Goal: Transaction & Acquisition: Purchase product/service

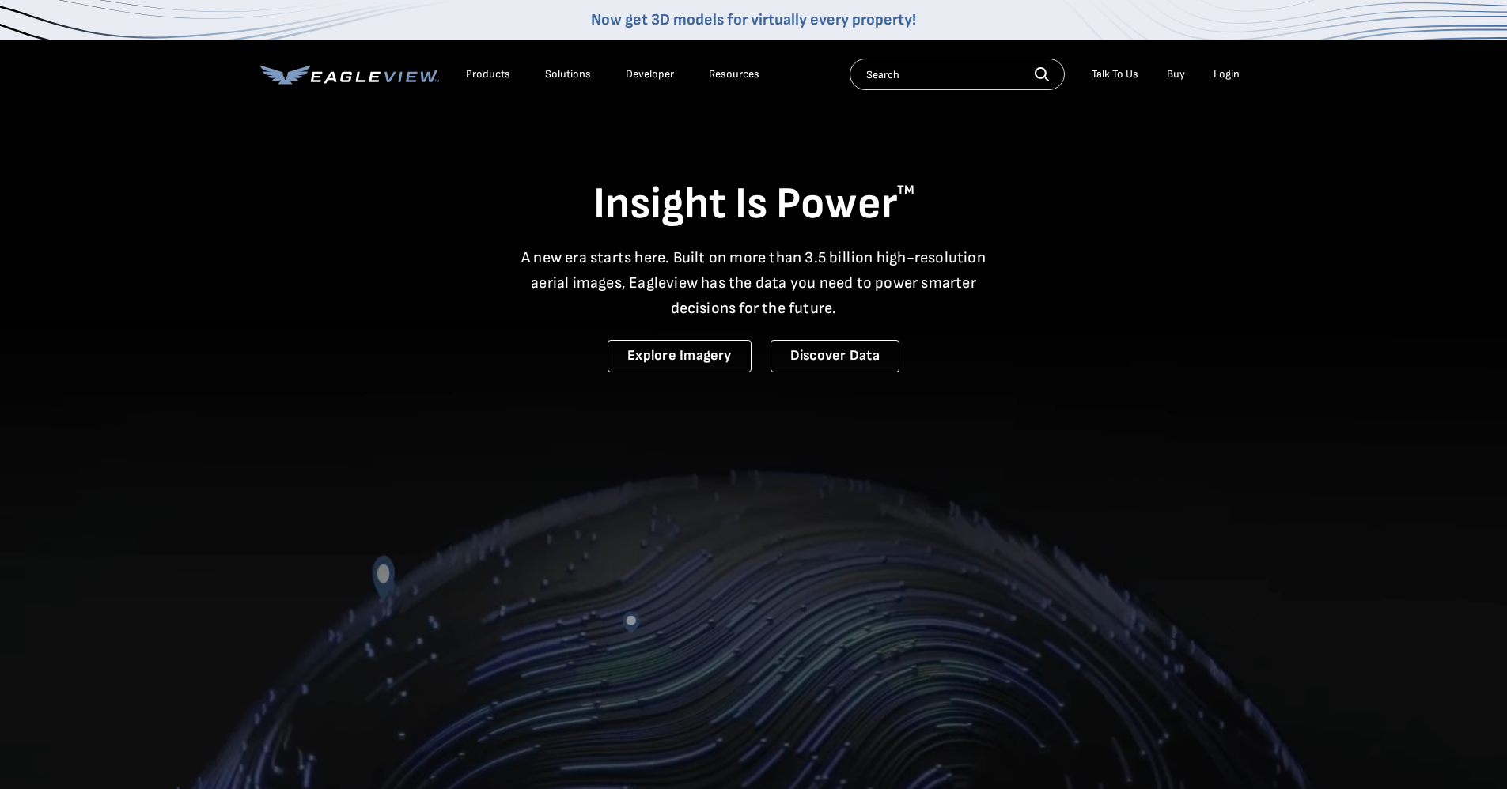
click at [1222, 71] on div "Login" at bounding box center [1226, 74] width 26 height 14
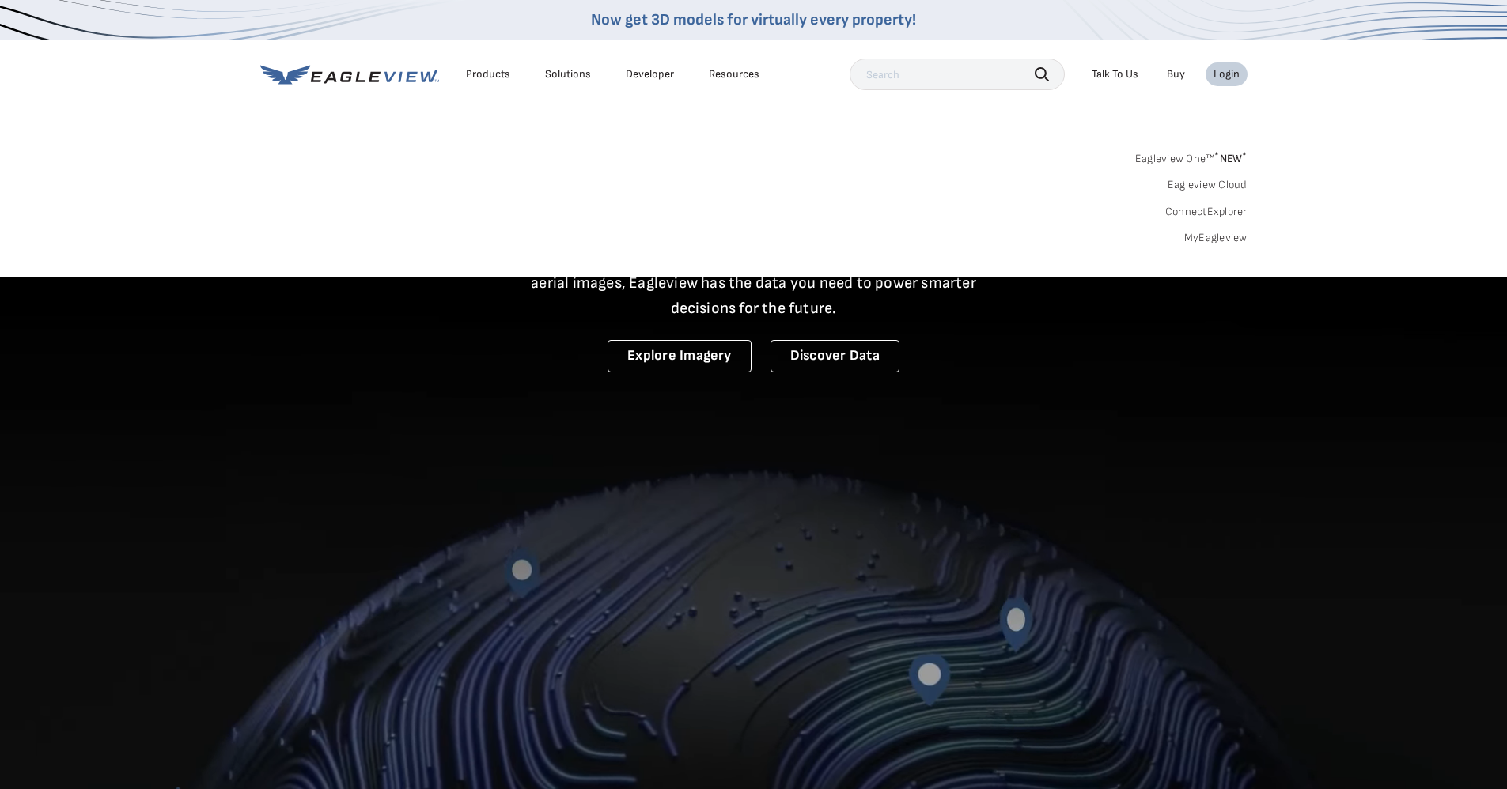
click at [1223, 73] on div "Login" at bounding box center [1226, 74] width 26 height 14
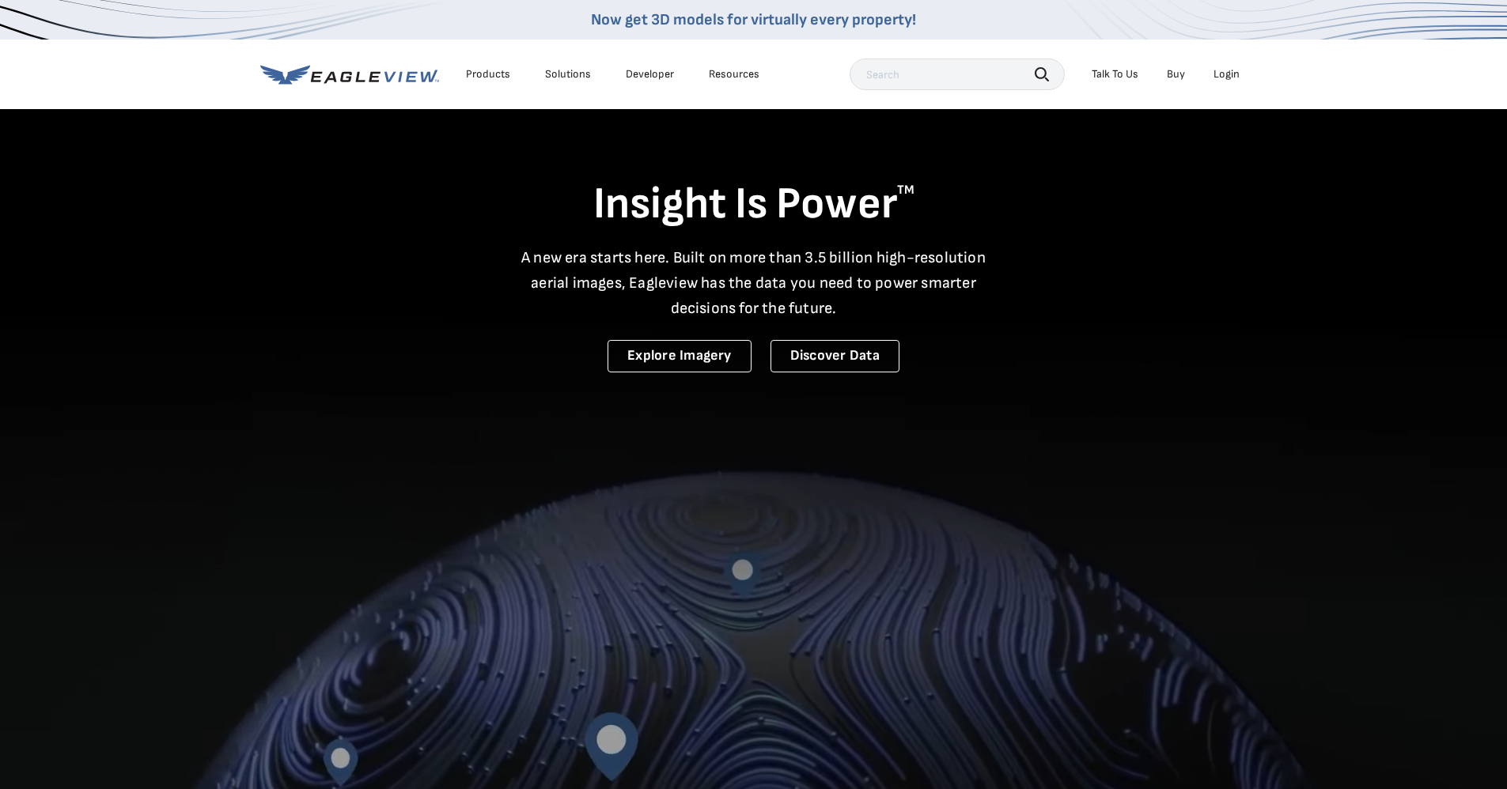
click at [1224, 74] on div "Login" at bounding box center [1226, 74] width 26 height 14
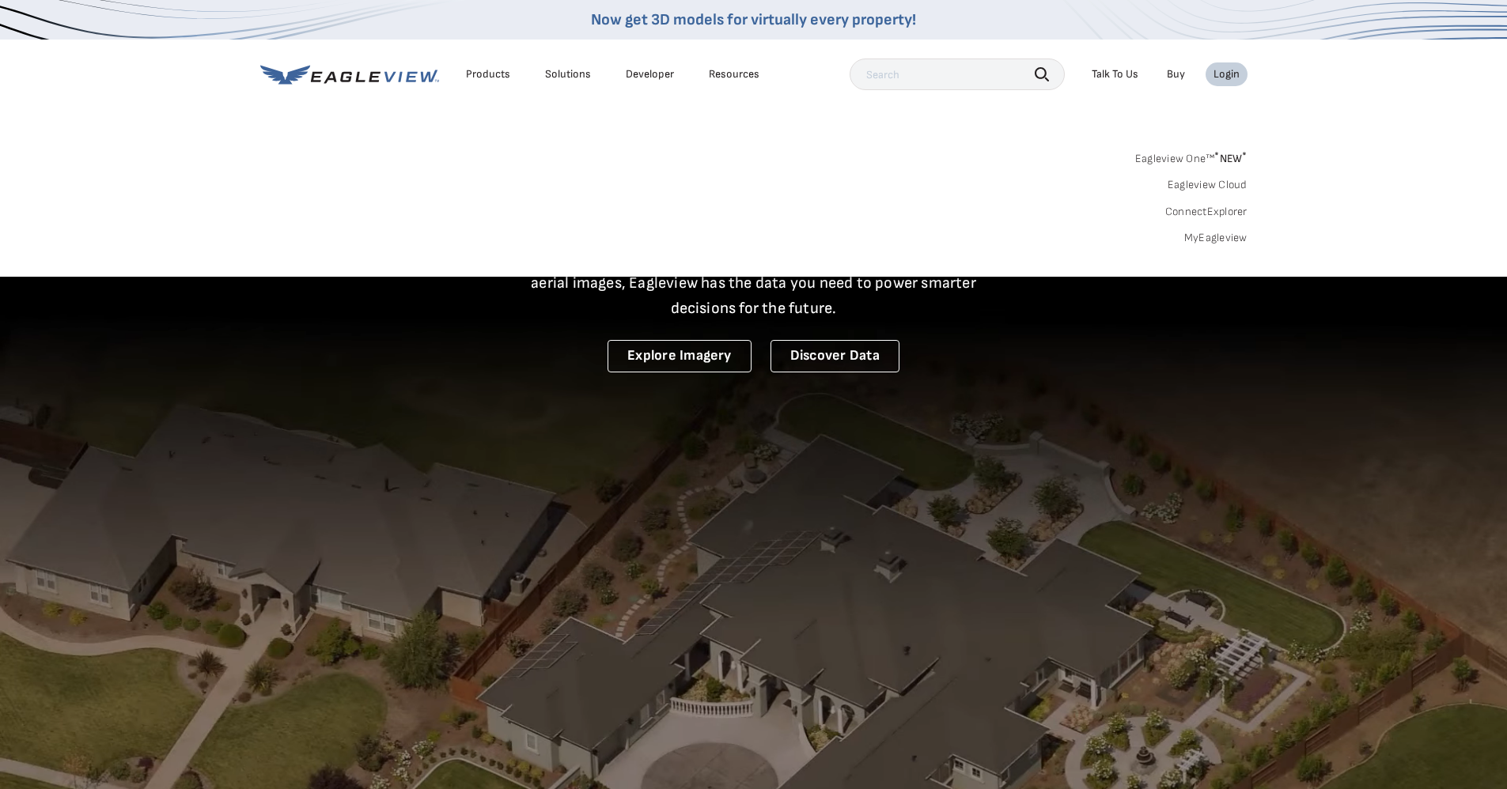
click at [1199, 236] on link "MyEagleview" at bounding box center [1215, 238] width 63 height 14
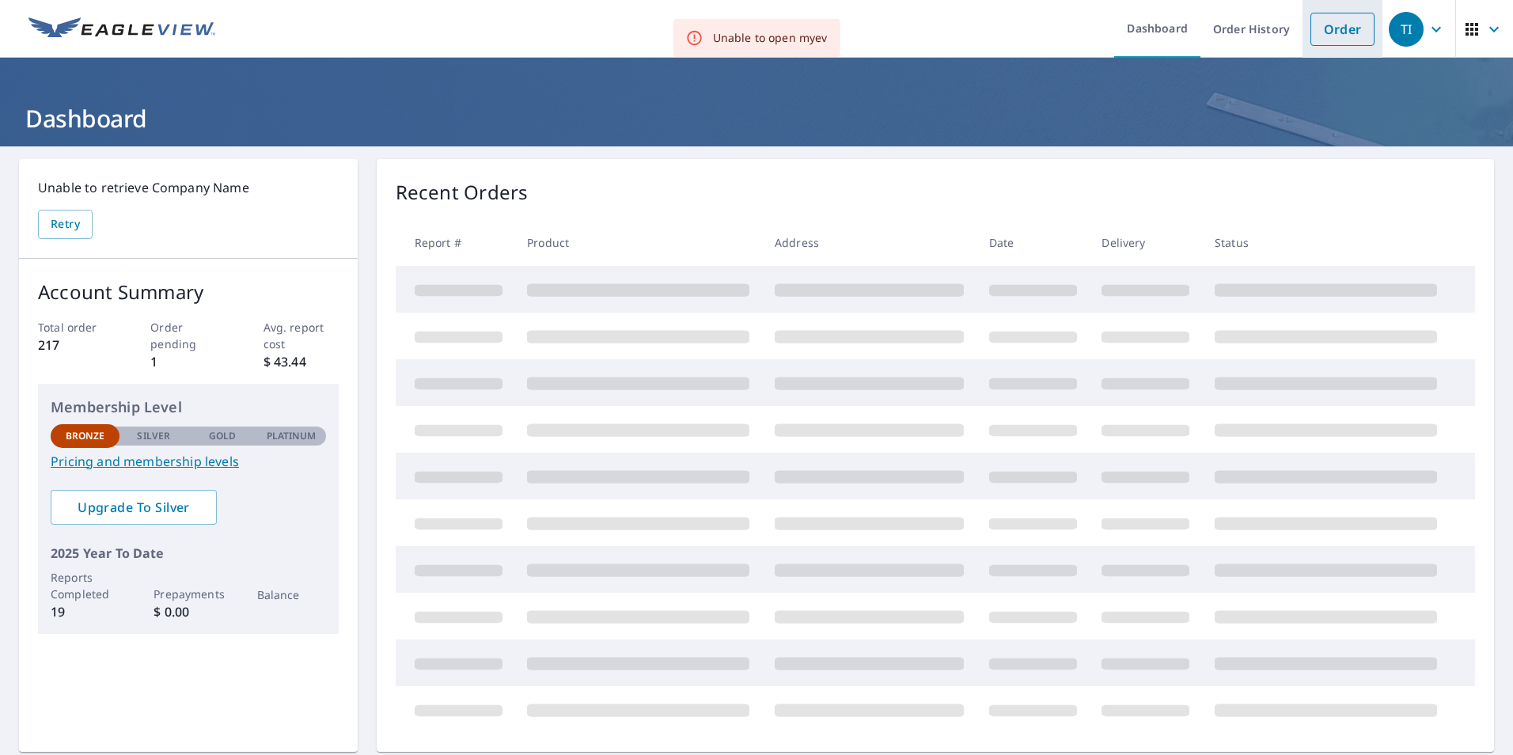
click at [1343, 25] on link "Order" at bounding box center [1342, 29] width 64 height 33
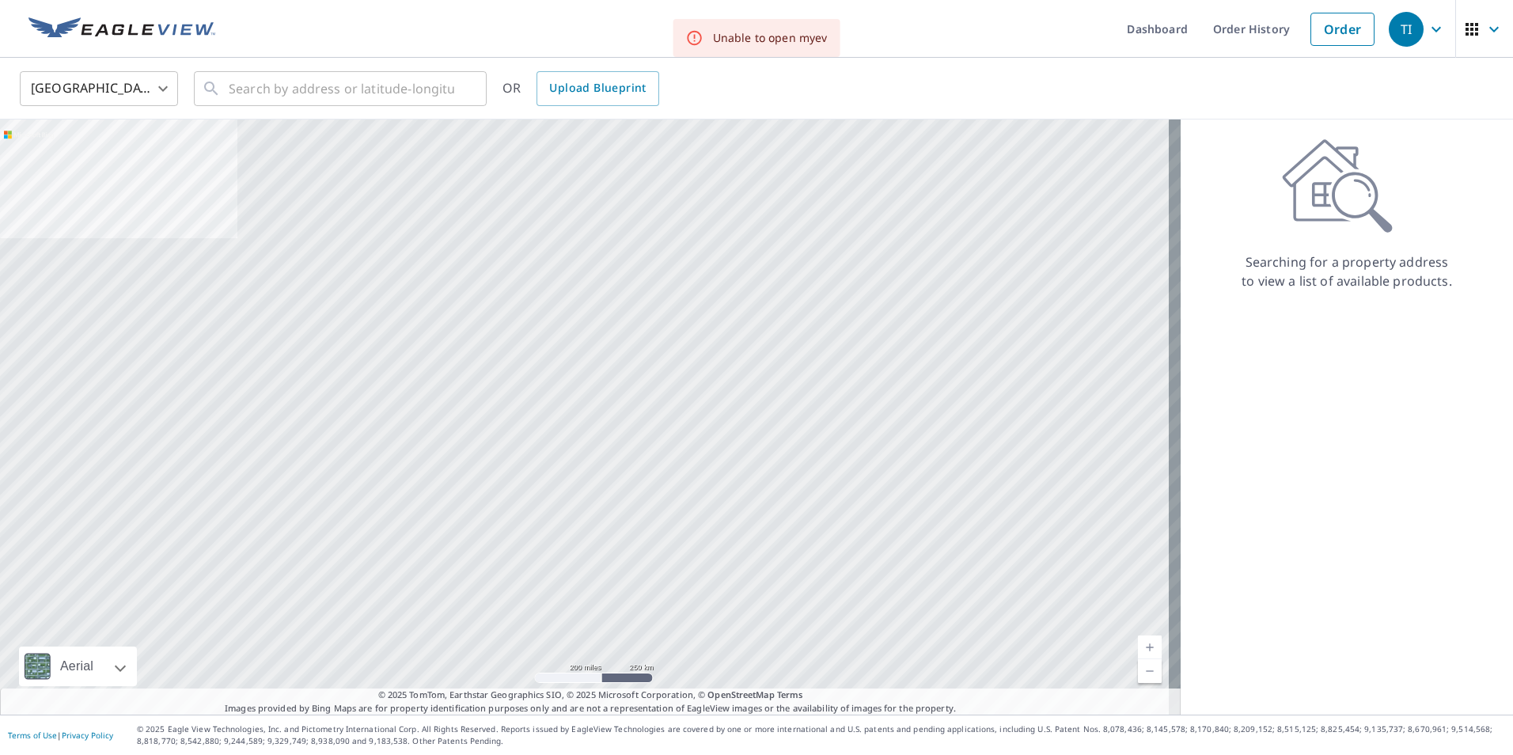
click at [325, 111] on div "United States [GEOGRAPHIC_DATA] ​ ​ OR Upload Blueprint" at bounding box center [756, 89] width 1513 height 62
click at [331, 100] on input "text" at bounding box center [341, 88] width 225 height 44
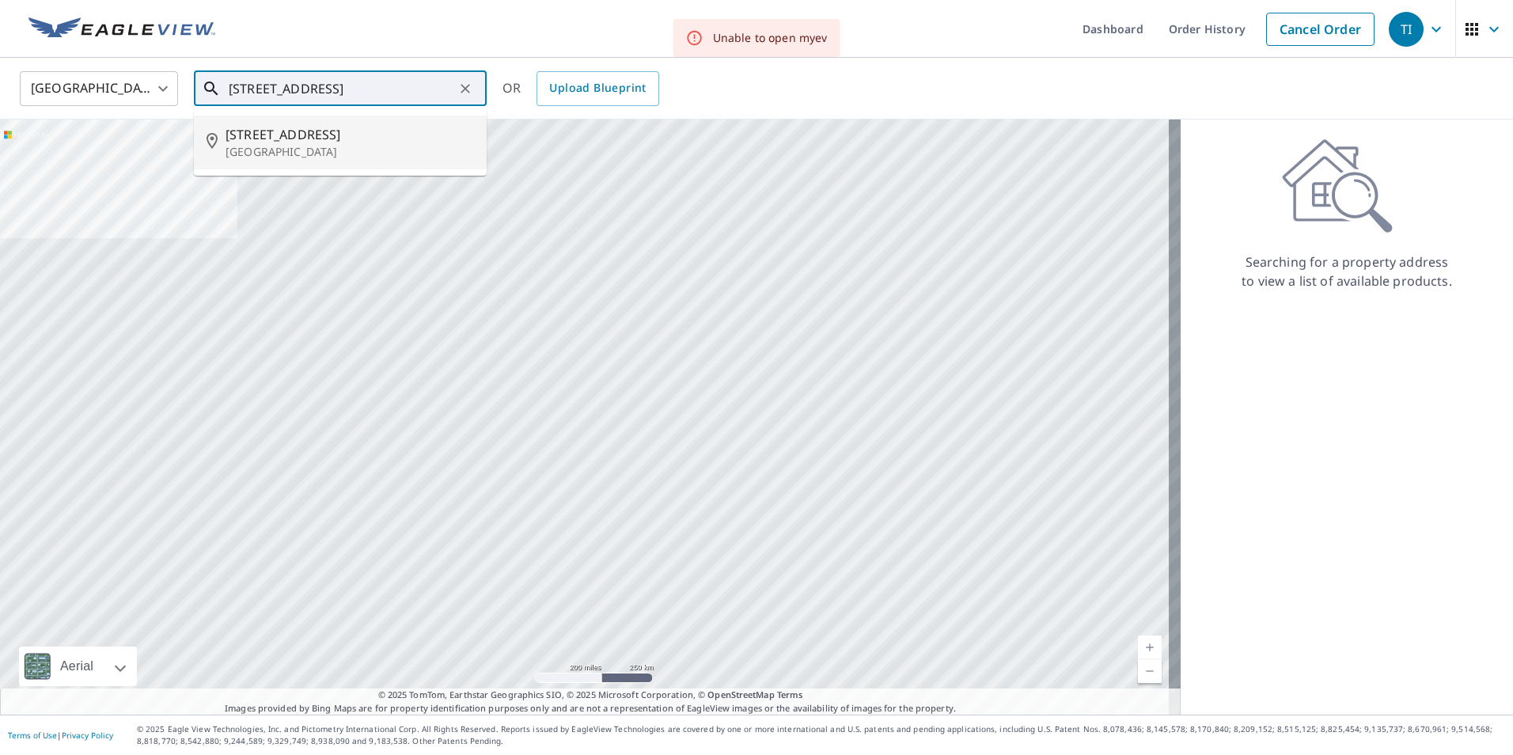
click at [259, 138] on span "[STREET_ADDRESS]" at bounding box center [349, 134] width 248 height 19
type input "[STREET_ADDRESS]"
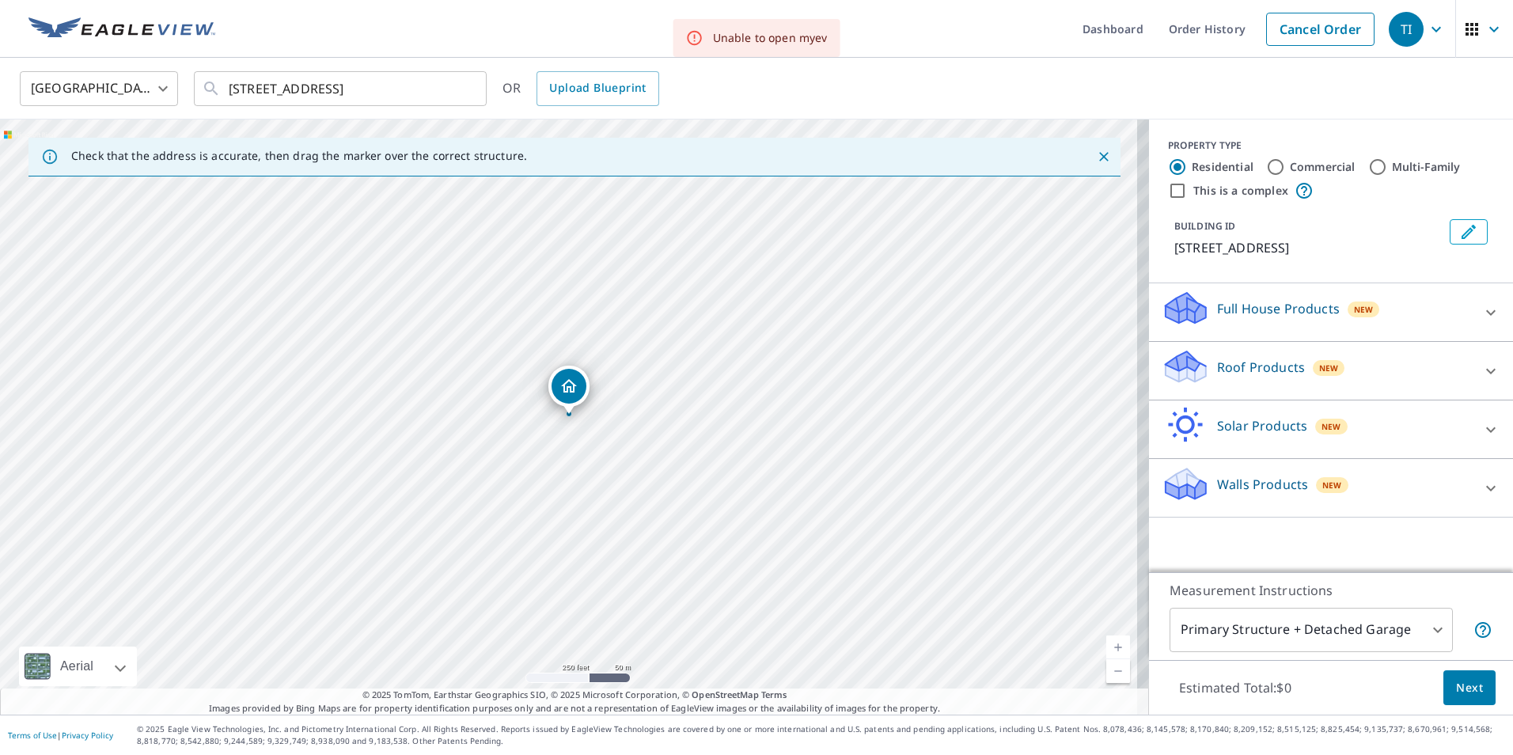
click at [1278, 371] on p "Roof Products" at bounding box center [1261, 367] width 88 height 19
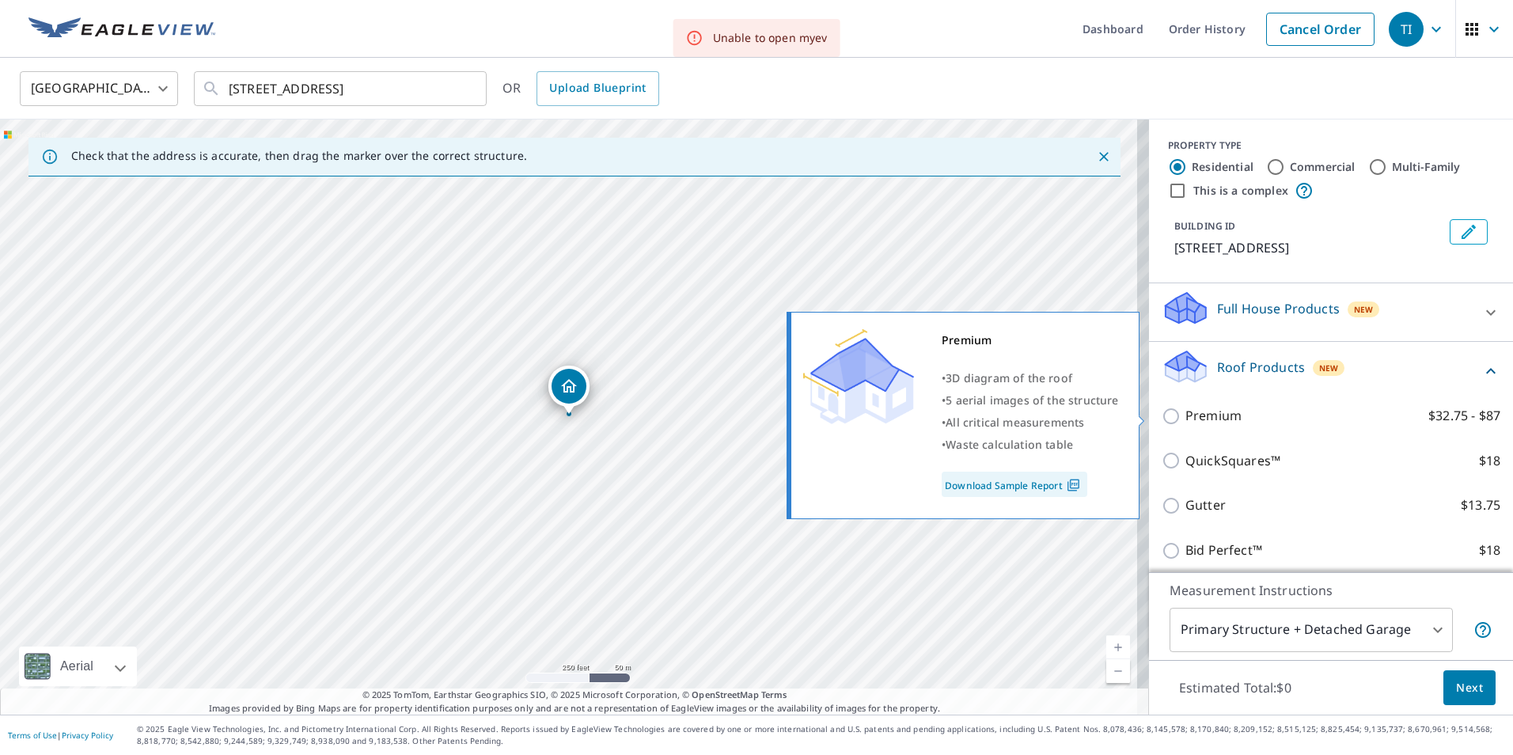
click at [1198, 419] on p "Premium" at bounding box center [1213, 416] width 56 height 20
click at [1185, 419] on input "Premium $32.75 - $87" at bounding box center [1173, 416] width 24 height 19
checkbox input "true"
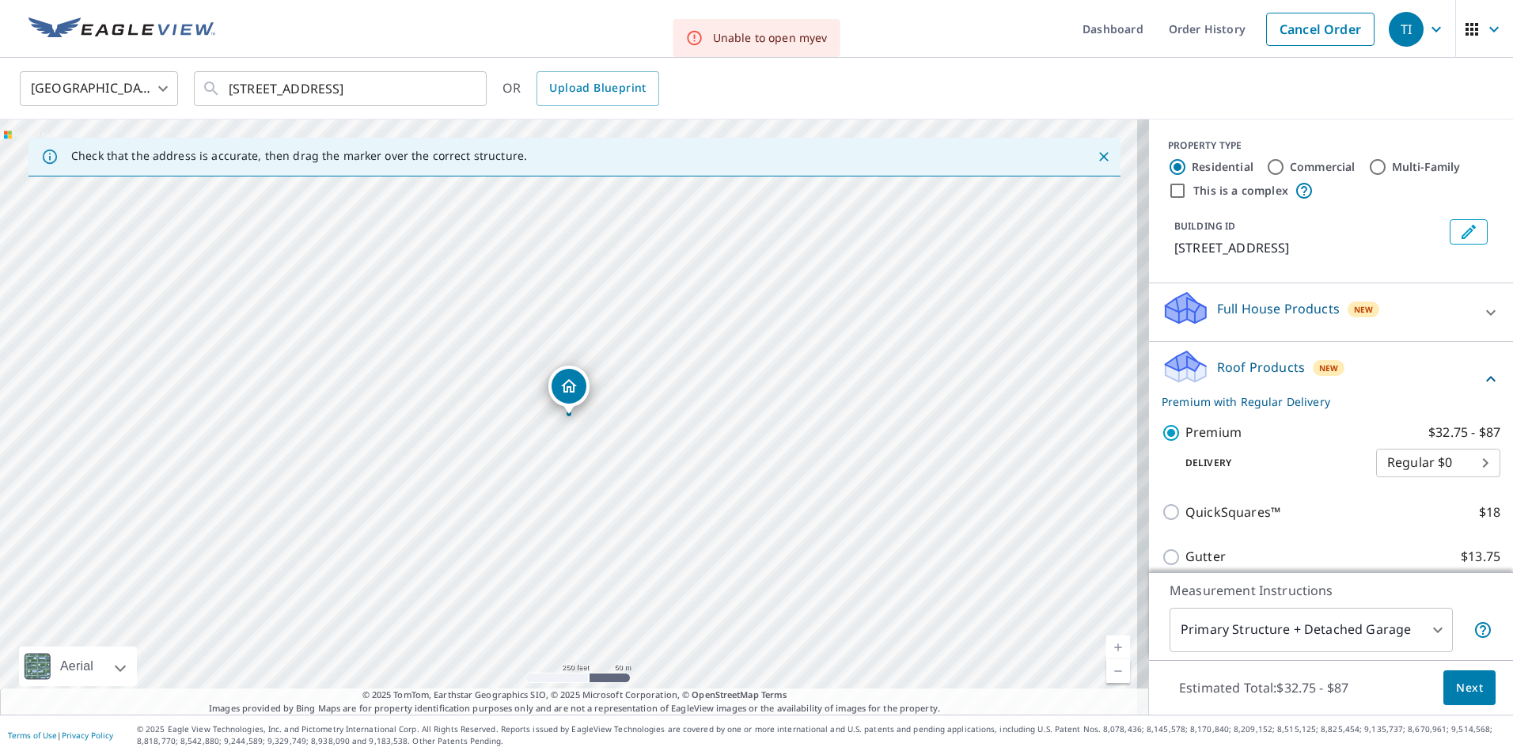
click at [1456, 683] on span "Next" at bounding box center [1469, 688] width 27 height 20
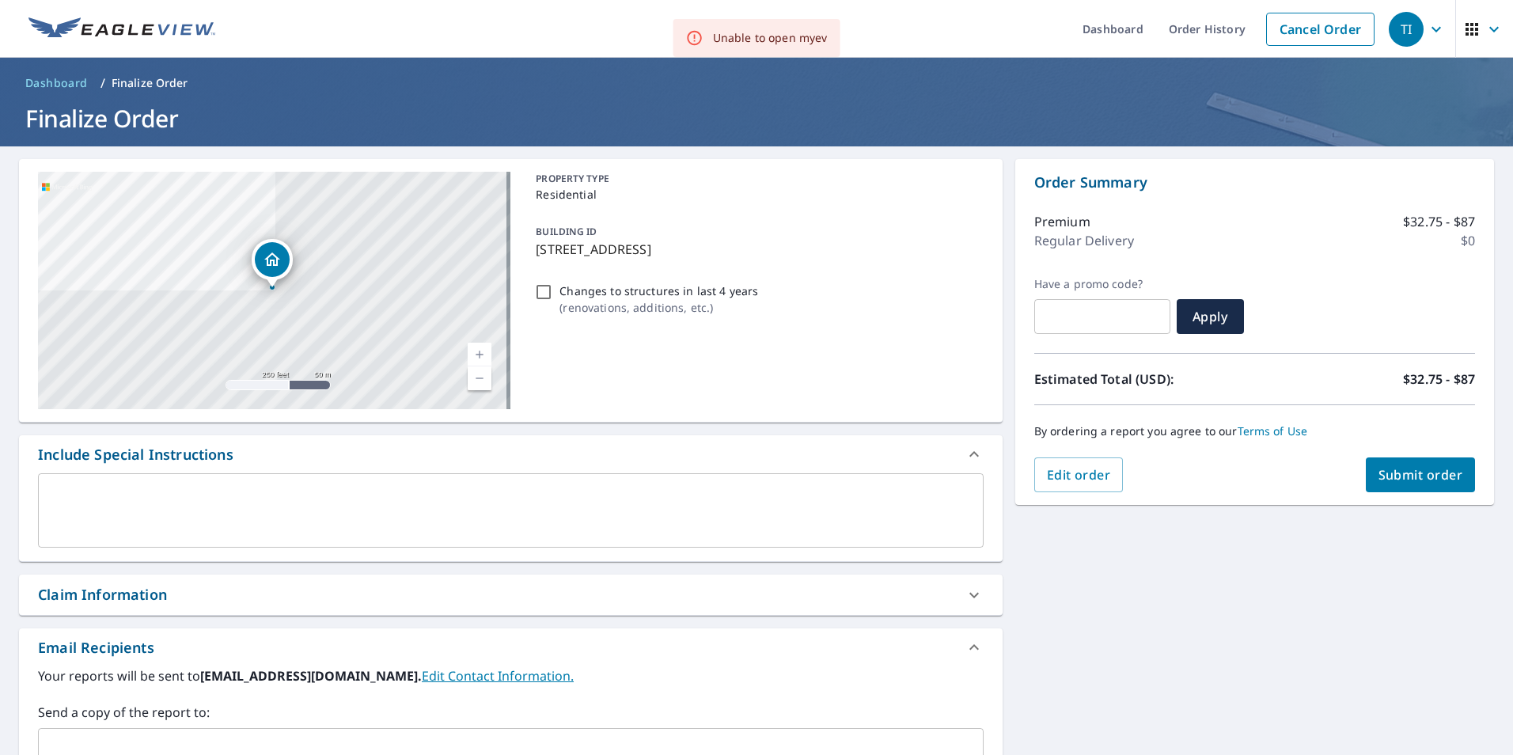
click at [1401, 476] on span "Submit order" at bounding box center [1420, 474] width 85 height 17
